Goal: Task Accomplishment & Management: Manage account settings

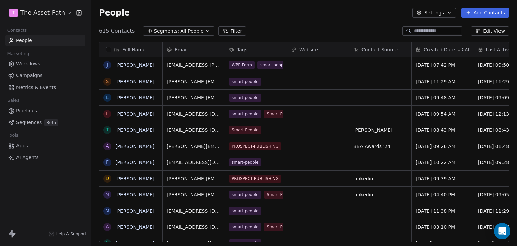
scroll to position [211, 421]
click at [30, 110] on span "Pipelines" at bounding box center [26, 110] width 21 height 7
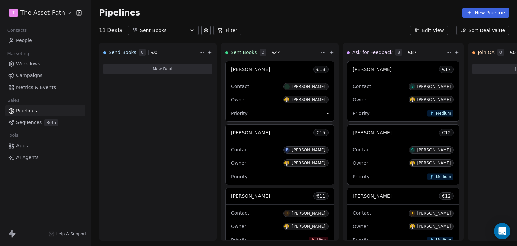
click at [34, 66] on span "Workflows" at bounding box center [28, 63] width 24 height 7
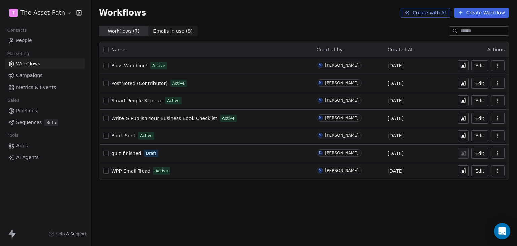
click at [483, 84] on button "Edit" at bounding box center [479, 83] width 17 height 11
